Goal: Task Accomplishment & Management: Manage account settings

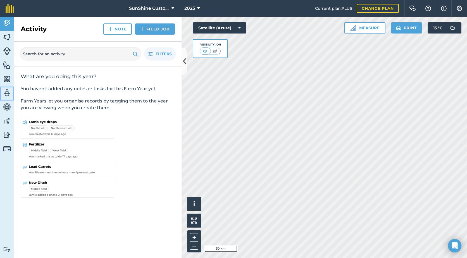
click at [7, 92] on img at bounding box center [7, 93] width 8 height 8
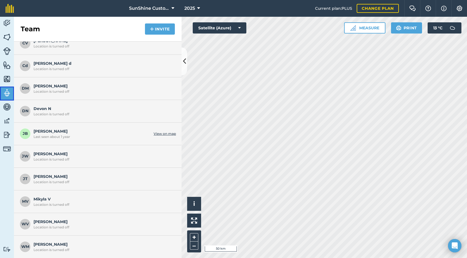
scroll to position [119, 0]
click at [47, 179] on span "Justin T Location is turned off" at bounding box center [104, 178] width 140 height 11
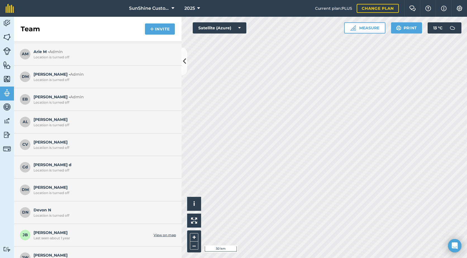
scroll to position [0, 0]
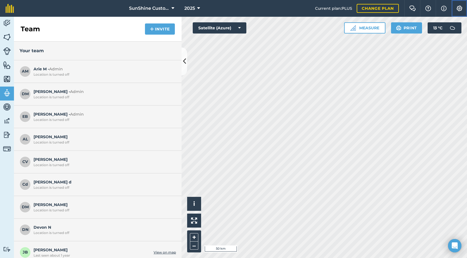
click at [462, 9] on img at bounding box center [459, 9] width 7 height 6
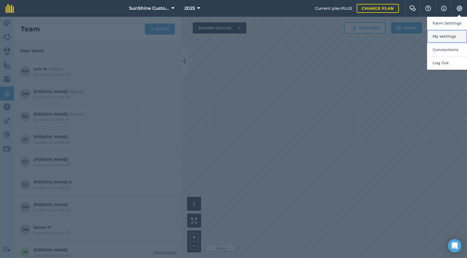
click at [453, 34] on button "My settings" at bounding box center [447, 36] width 40 height 13
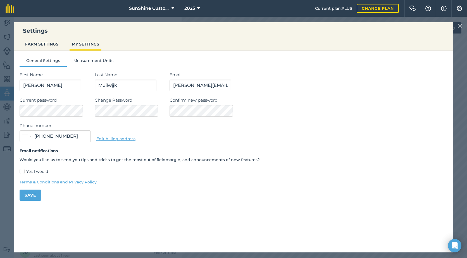
type input "(403) 715-4281"
click at [46, 46] on button "FARM SETTINGS" at bounding box center [42, 44] width 38 height 11
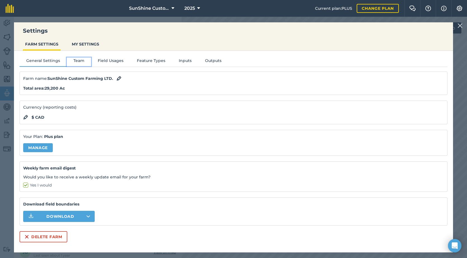
click at [80, 62] on button "Team" at bounding box center [79, 62] width 24 height 8
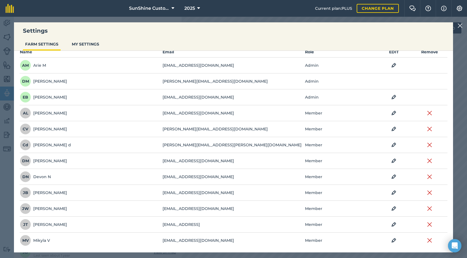
scroll to position [56, 0]
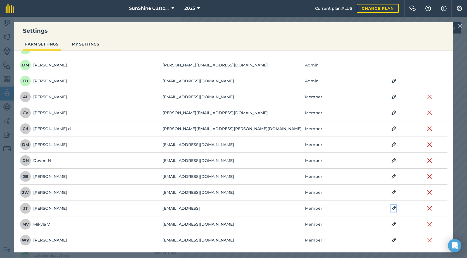
click at [392, 208] on img at bounding box center [394, 208] width 5 height 7
select select "MEMBER"
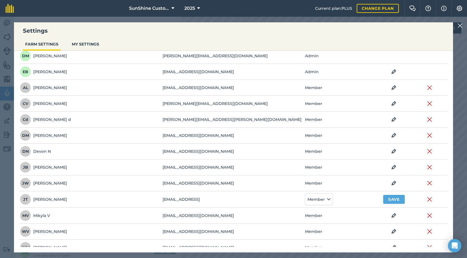
scroll to position [74, 0]
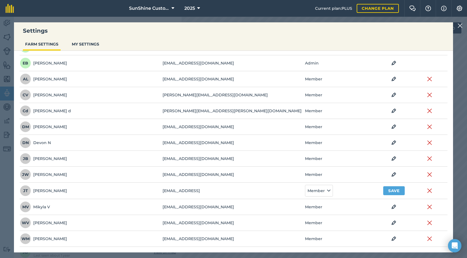
click at [219, 191] on td "justintschetter846@gmail.comj" at bounding box center [233, 191] width 143 height 16
click at [220, 193] on td "justintschetter846@gmail.comj" at bounding box center [233, 191] width 143 height 16
click at [30, 193] on span "JT" at bounding box center [25, 190] width 11 height 11
click at [323, 191] on button "Member" at bounding box center [319, 191] width 28 height 12
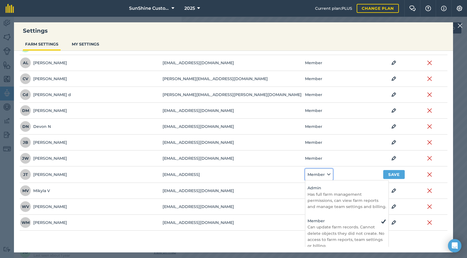
scroll to position [97, 0]
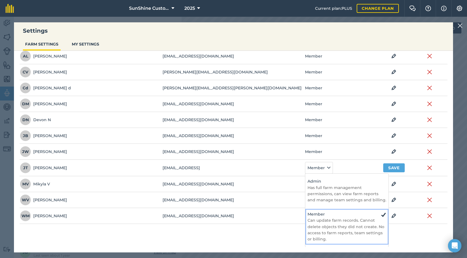
click at [334, 224] on p "Can update farm records. Cannot delete objects they did not create. No access t…" at bounding box center [347, 229] width 79 height 25
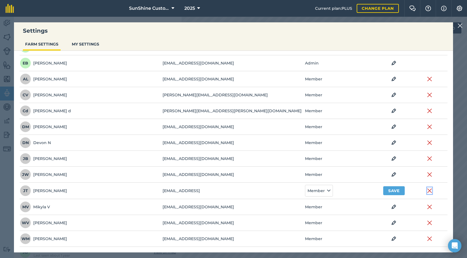
click at [427, 191] on img at bounding box center [429, 191] width 5 height 7
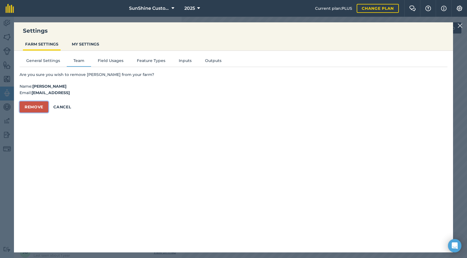
click at [34, 109] on button "Remove" at bounding box center [34, 106] width 29 height 11
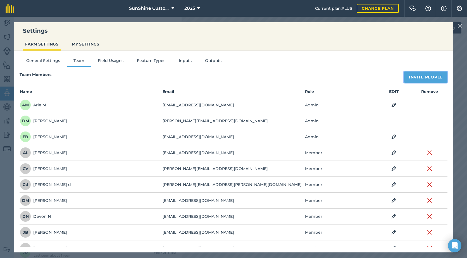
click at [425, 79] on button "Invite People" at bounding box center [426, 77] width 44 height 11
select select "MEMBER"
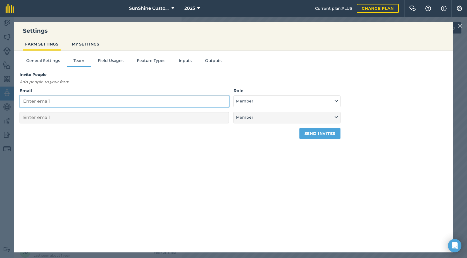
click at [32, 104] on input "Email" at bounding box center [125, 102] width 210 height 12
type input "j"
select select "MEMBER"
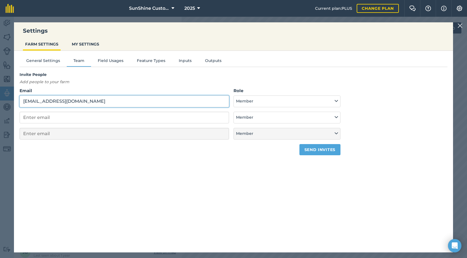
type input "justintschetter846@gmail.com"
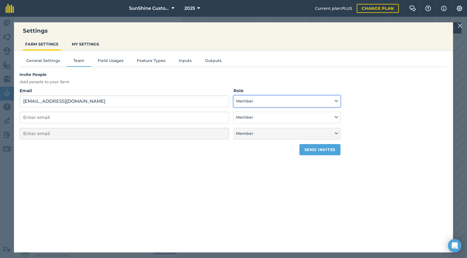
click at [267, 101] on button "Member" at bounding box center [287, 102] width 107 height 12
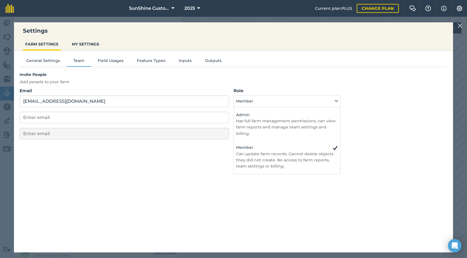
click at [380, 136] on div "Invite People Add people to your farm Email justintschetter846@gmail.com Role A…" at bounding box center [234, 114] width 428 height 84
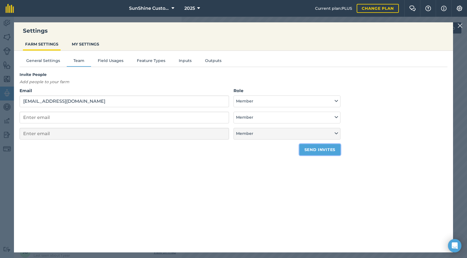
click at [336, 151] on button "Send invites" at bounding box center [320, 149] width 41 height 11
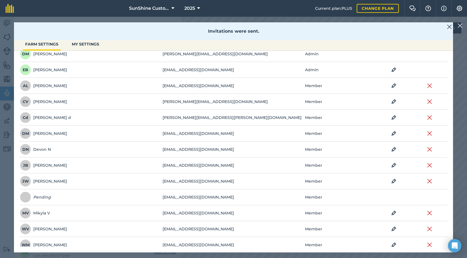
scroll to position [73, 0]
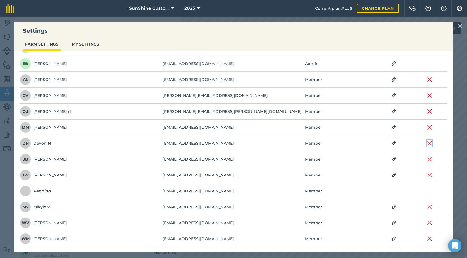
click at [427, 143] on img at bounding box center [429, 143] width 5 height 7
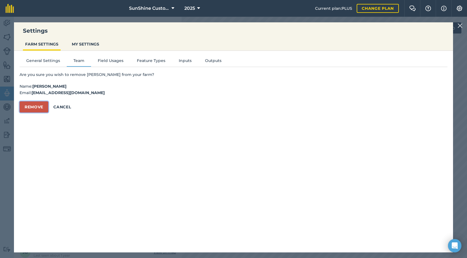
click at [43, 111] on button "Remove" at bounding box center [34, 106] width 29 height 11
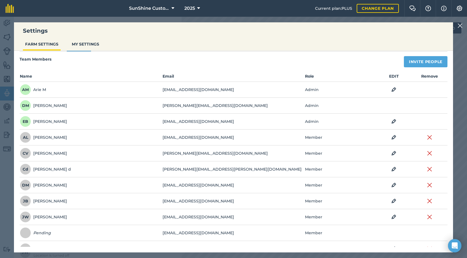
scroll to position [28, 0]
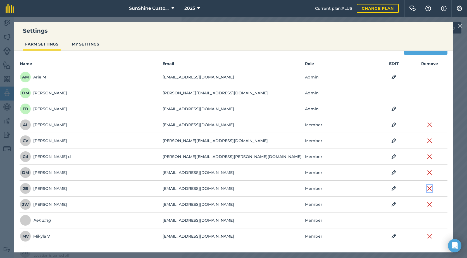
click at [427, 189] on img at bounding box center [429, 188] width 5 height 7
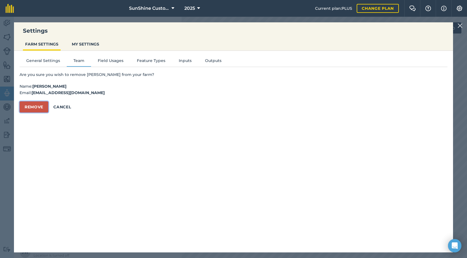
click at [41, 110] on button "Remove" at bounding box center [34, 106] width 29 height 11
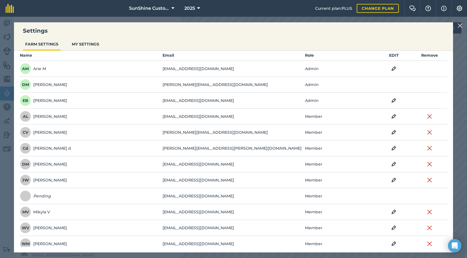
scroll to position [41, 0]
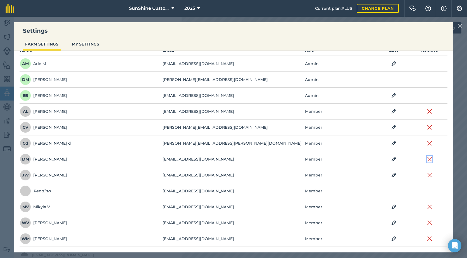
click at [427, 159] on img at bounding box center [429, 159] width 5 height 7
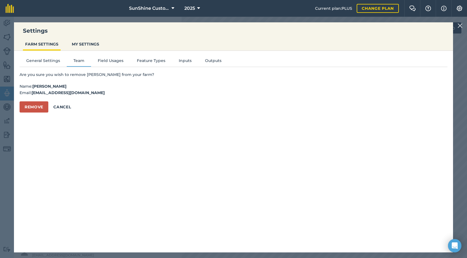
scroll to position [0, 0]
click at [31, 108] on button "Remove" at bounding box center [34, 106] width 29 height 11
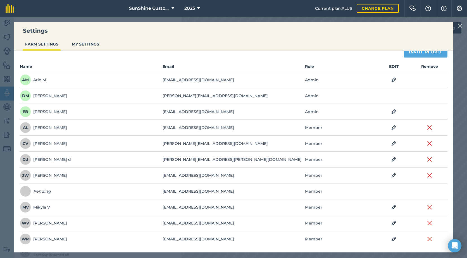
scroll to position [25, 0]
